Goal: Task Accomplishment & Management: Use online tool/utility

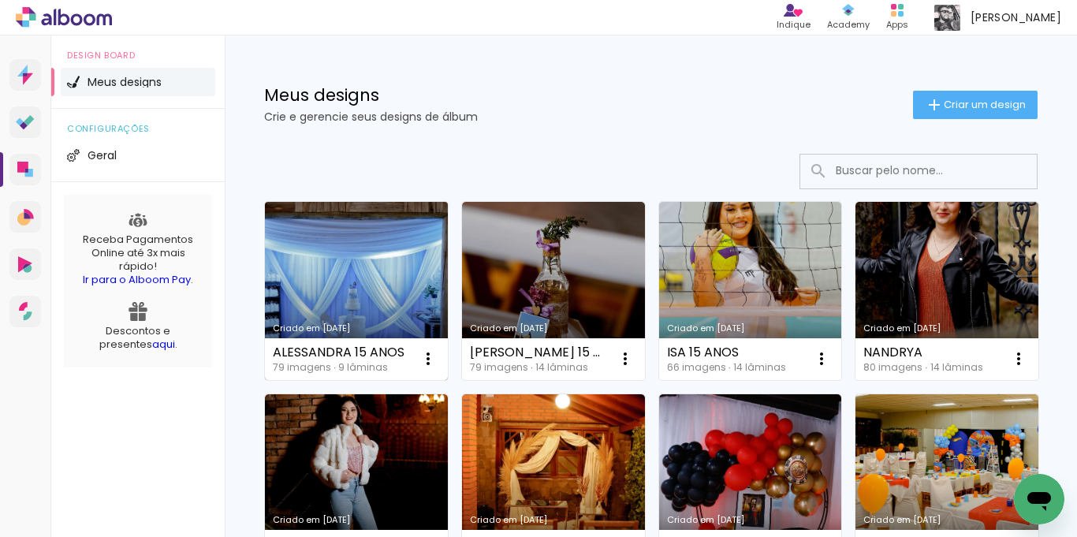
click at [337, 297] on link "Criado em [DATE]" at bounding box center [356, 291] width 183 height 178
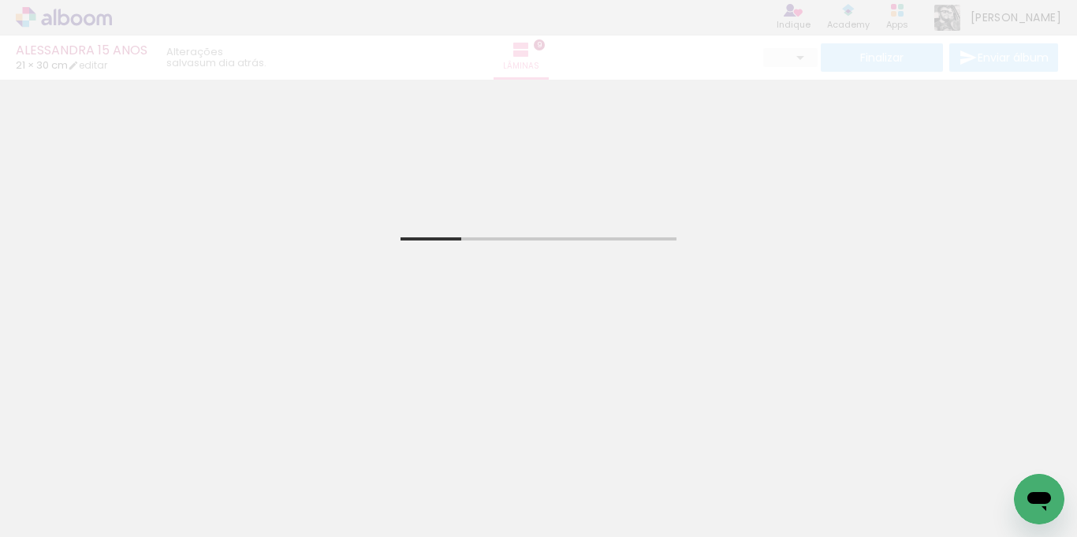
click at [82, 489] on iron-icon at bounding box center [80, 489] width 13 height 13
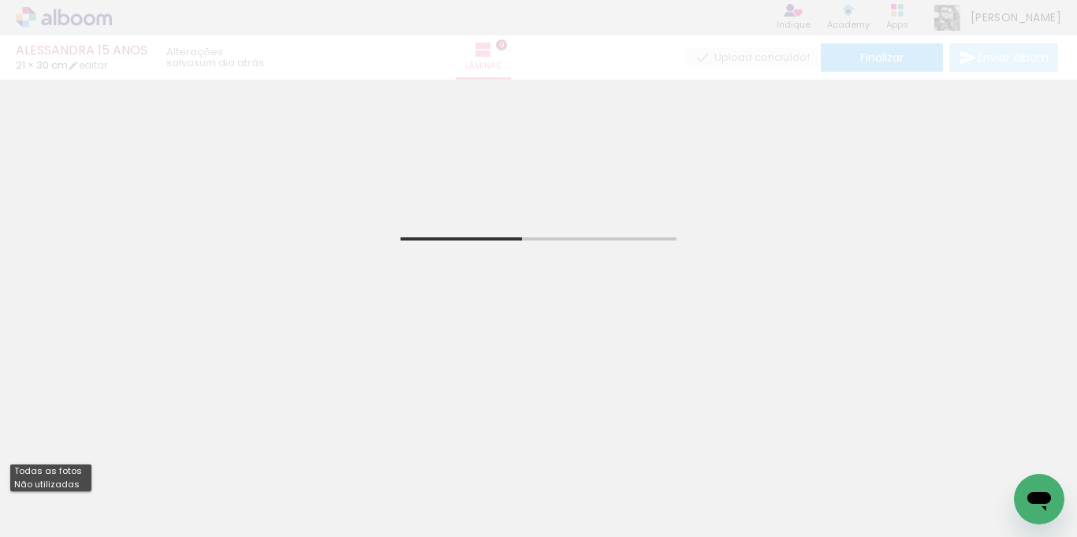
click at [0, 0] on slot "Não utilizadas" at bounding box center [0, 0] width 0 height 0
type input "Não utilizadas"
